Goal: Navigation & Orientation: Find specific page/section

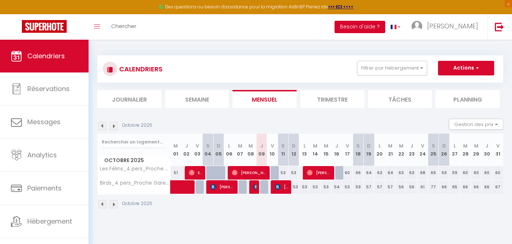
click at [385, 26] on button "Besoin d'aide ?" at bounding box center [359, 27] width 51 height 12
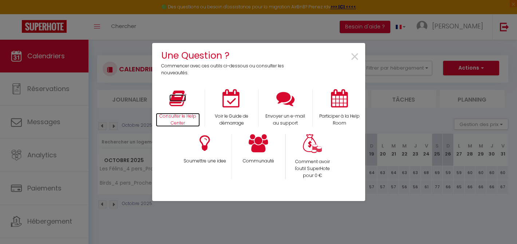
click at [174, 106] on icon at bounding box center [177, 98] width 17 height 18
click at [359, 58] on span "×" at bounding box center [355, 57] width 10 height 23
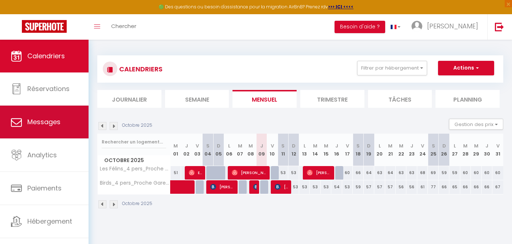
click at [60, 127] on link "Messages" at bounding box center [44, 122] width 88 height 33
select select "message"
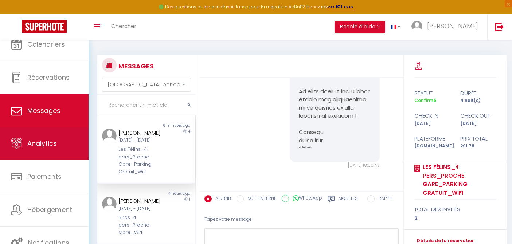
scroll to position [12, 0]
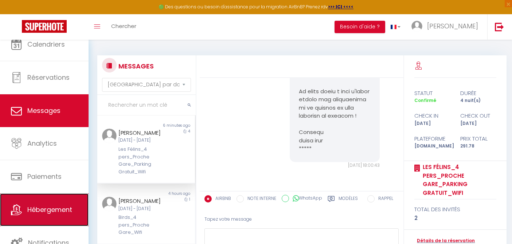
click at [65, 214] on link "Hébergement" at bounding box center [44, 209] width 88 height 33
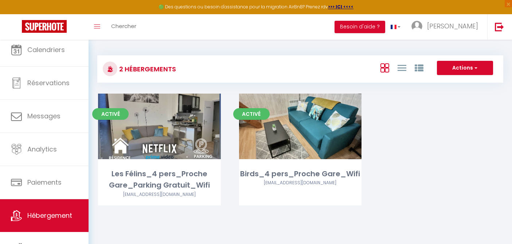
scroll to position [12, 0]
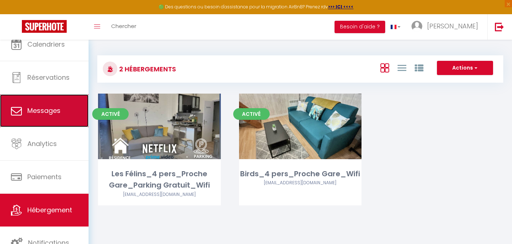
click at [54, 109] on span "Messages" at bounding box center [43, 110] width 33 height 9
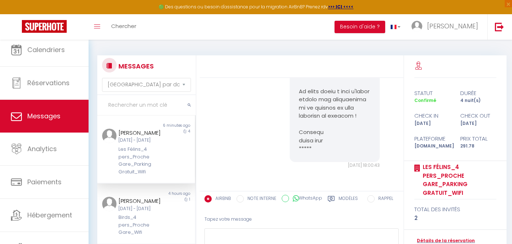
scroll to position [12, 0]
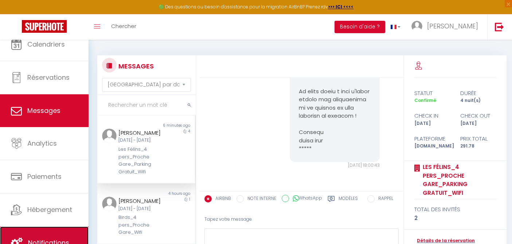
click at [63, 230] on link "Notifications" at bounding box center [44, 242] width 88 height 33
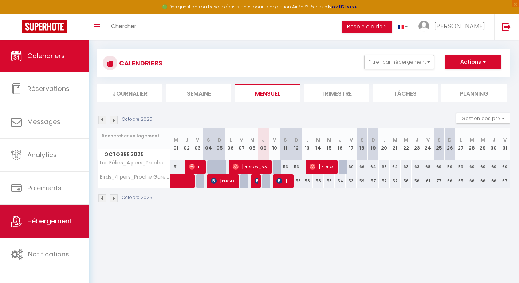
scroll to position [13, 0]
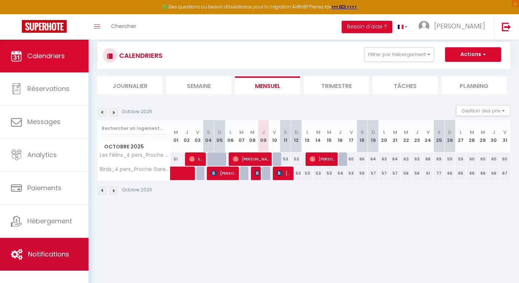
click at [40, 243] on link "Notifications" at bounding box center [44, 254] width 88 height 33
